Goal: Transaction & Acquisition: Purchase product/service

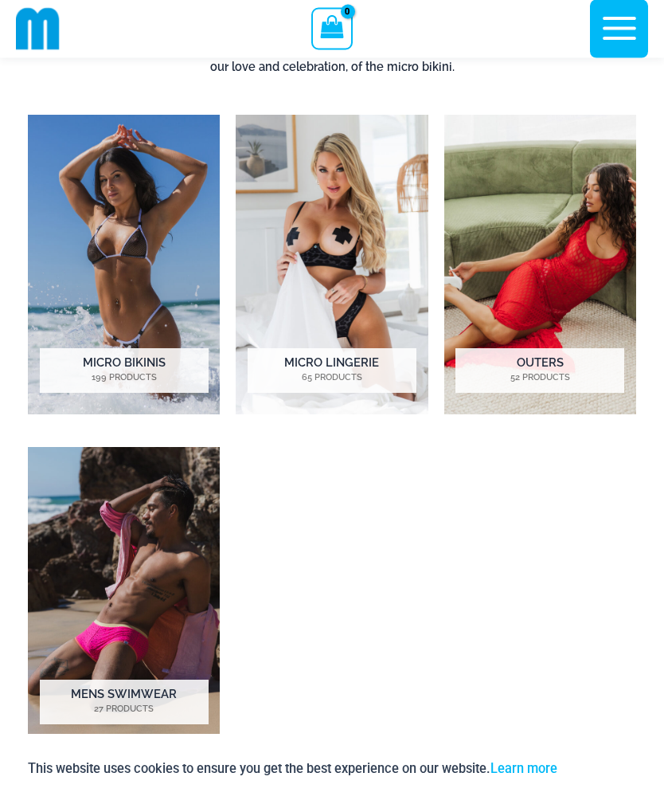
scroll to position [840, 0]
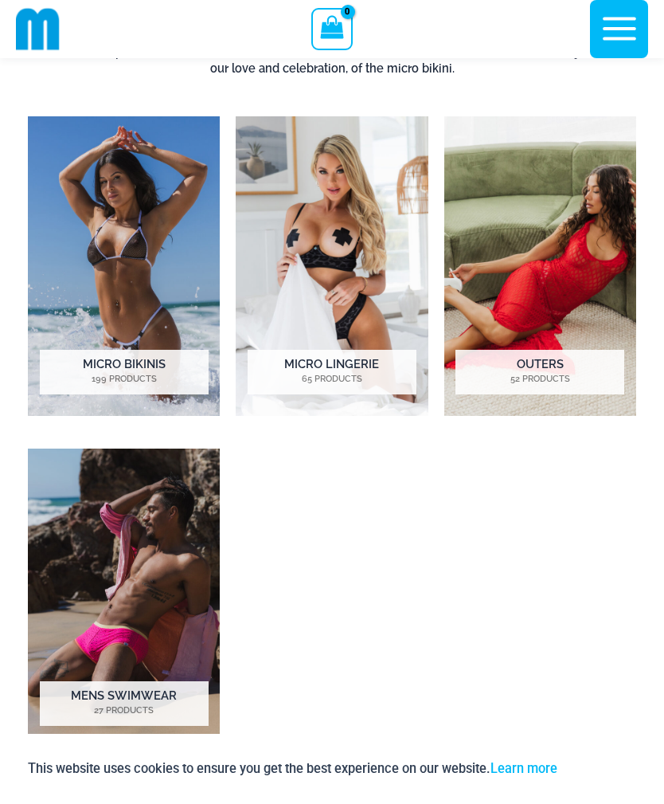
click at [114, 205] on img "Visit product category Micro Bikinis" at bounding box center [124, 265] width 192 height 299
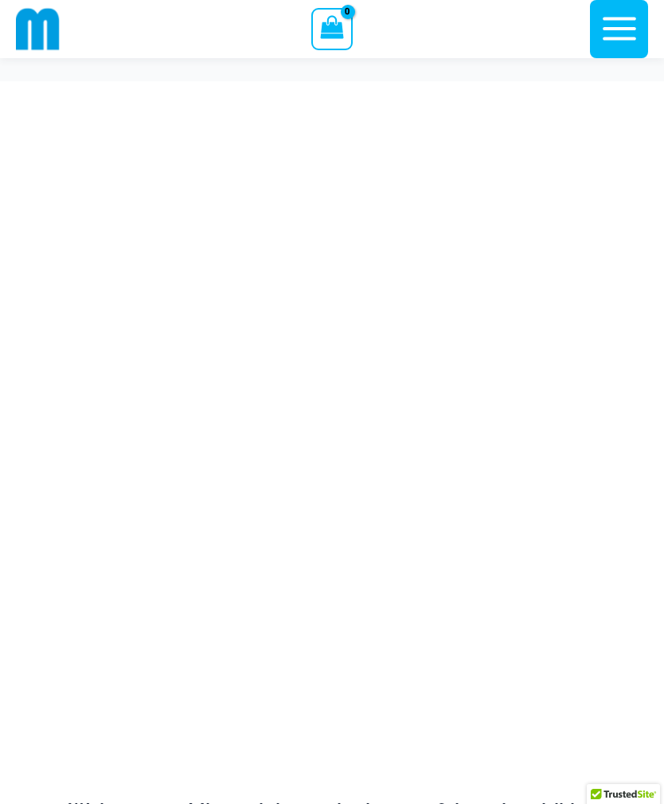
scroll to position [891, 0]
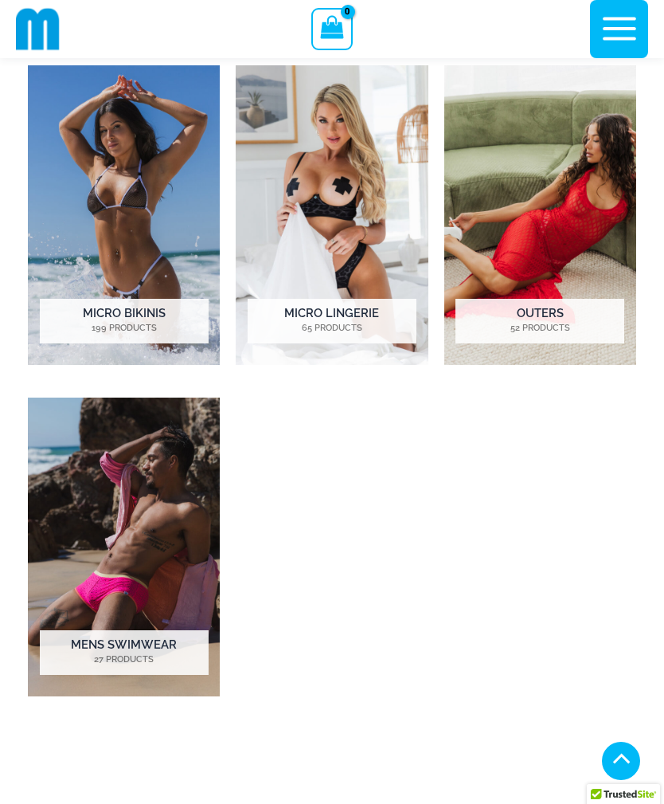
click at [320, 182] on img "Visit product category Micro Lingerie" at bounding box center [332, 214] width 192 height 299
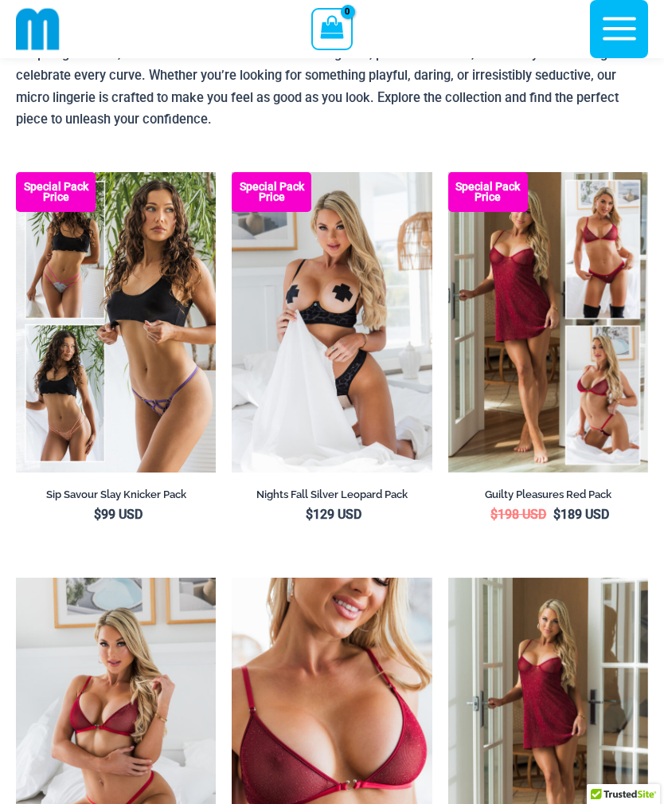
scroll to position [131, 0]
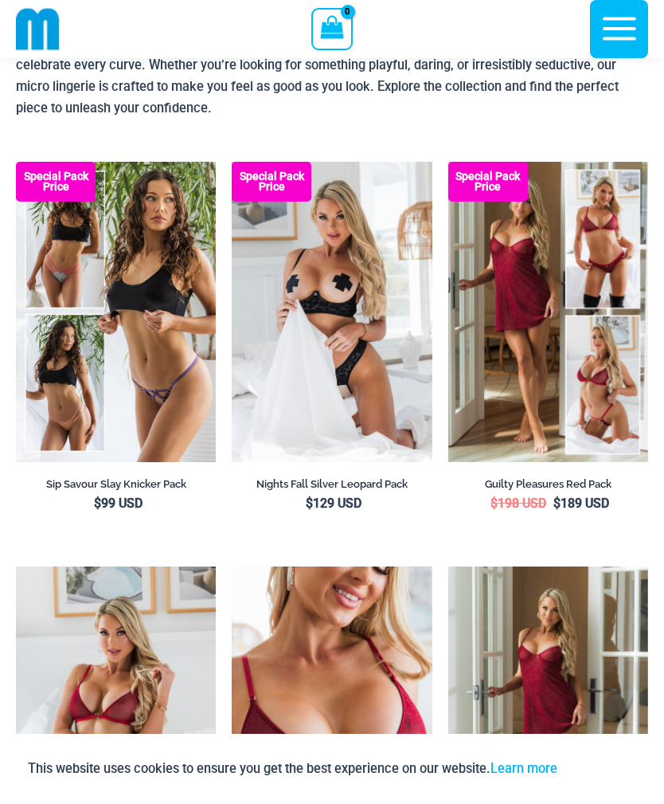
click at [16, 162] on img at bounding box center [16, 162] width 0 height 0
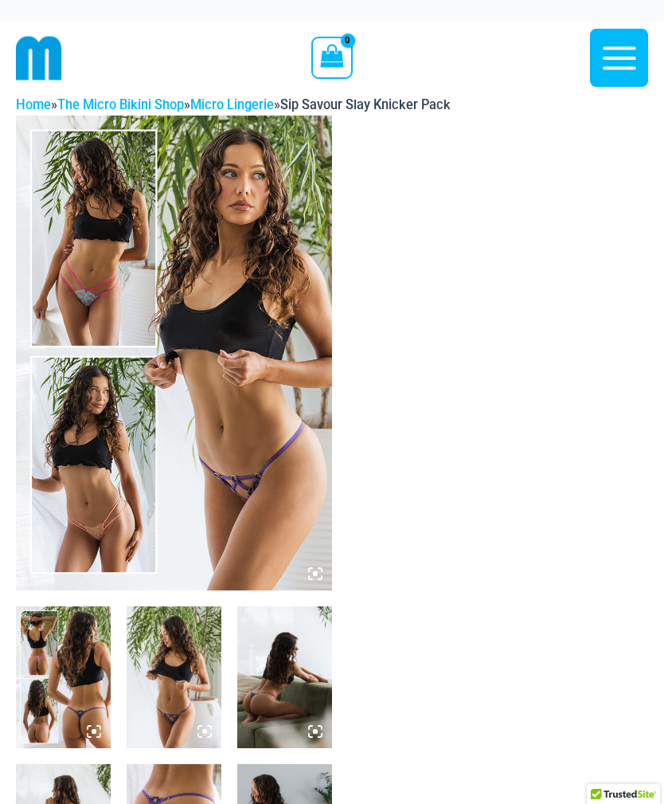
click at [253, 217] on img at bounding box center [174, 352] width 316 height 475
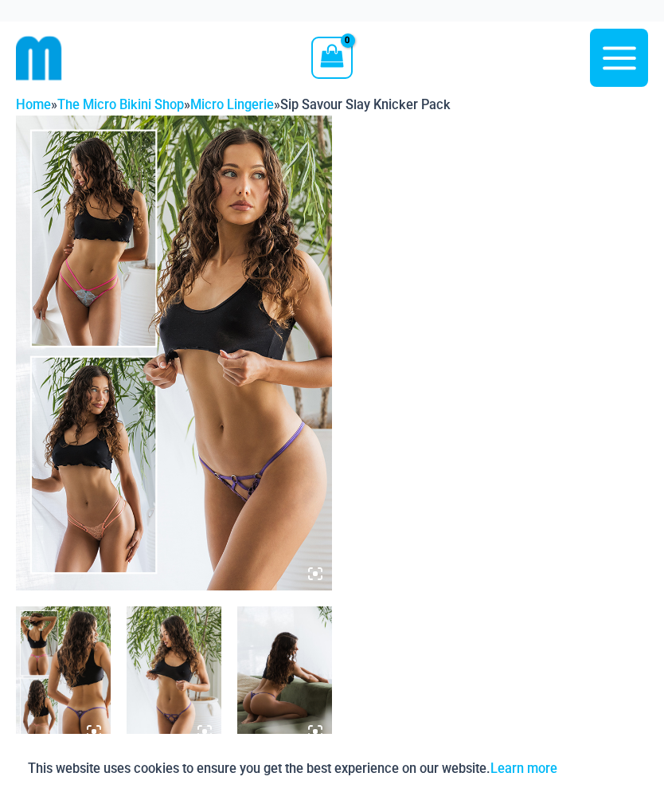
click at [286, 288] on img at bounding box center [174, 352] width 316 height 475
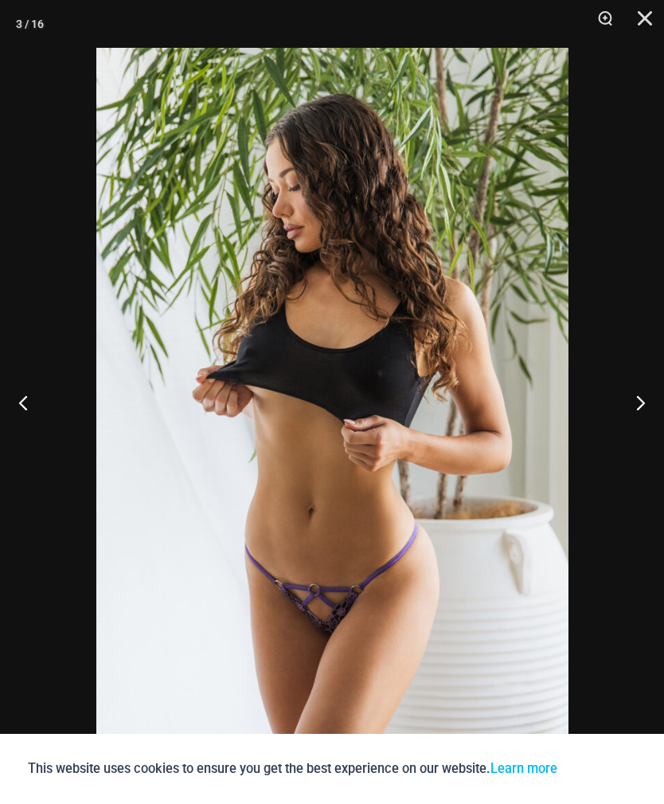
click at [608, 362] on button "Next" at bounding box center [635, 402] width 60 height 80
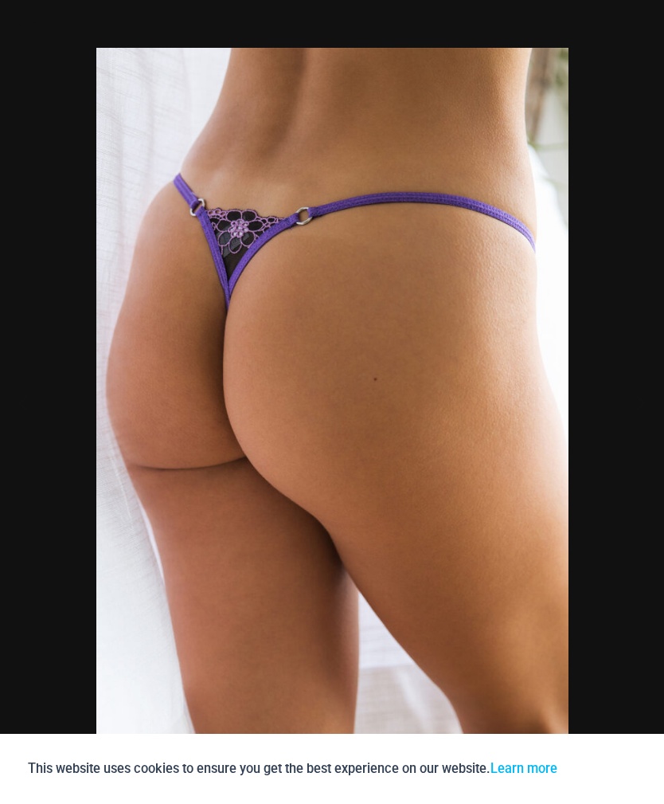
click at [628, 339] on div at bounding box center [332, 402] width 664 height 804
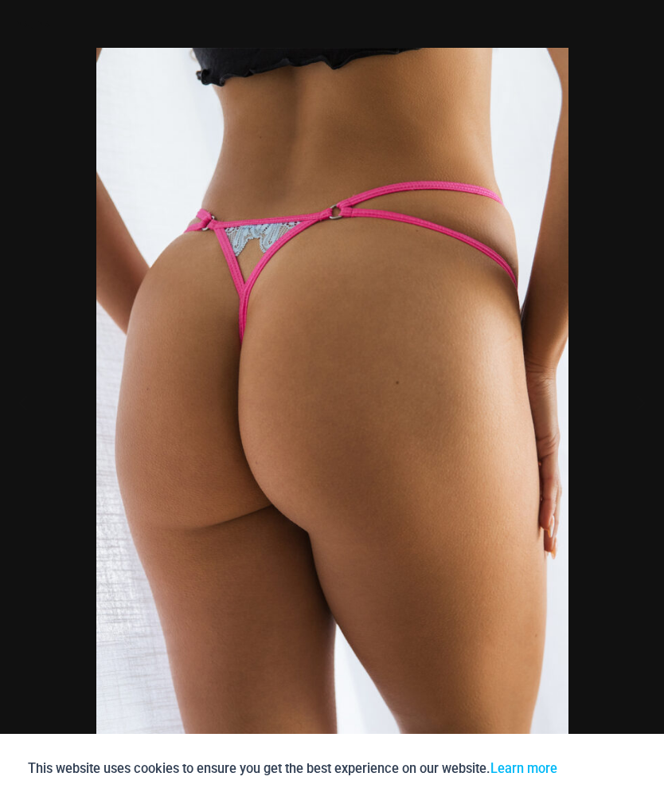
click at [608, 167] on div at bounding box center [332, 402] width 664 height 804
